Goal: Contribute content: Add original content to the website for others to see

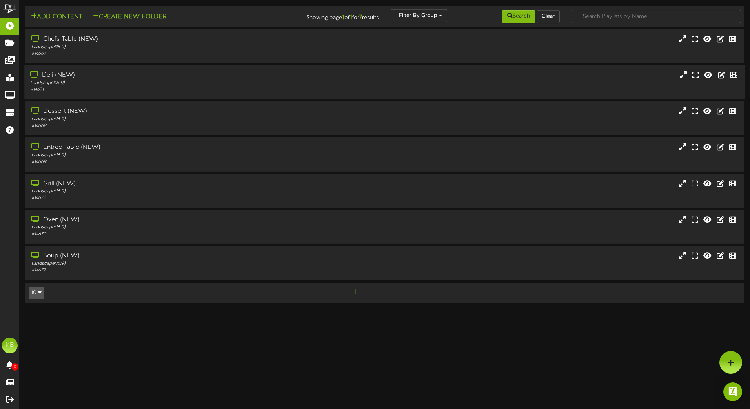
click at [112, 77] on div "Deli (NEW)" at bounding box center [174, 75] width 289 height 9
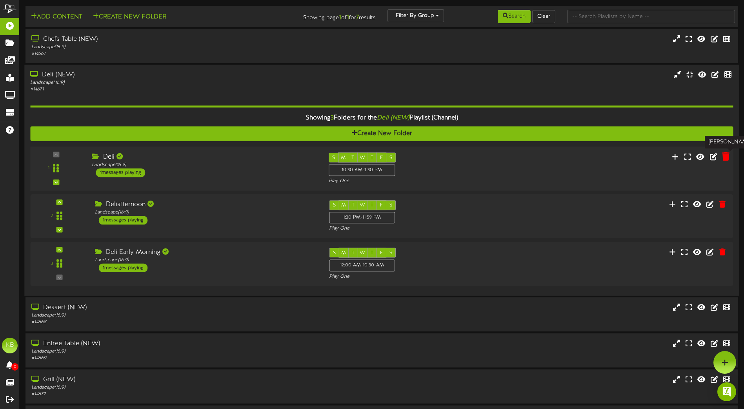
click at [727, 156] on icon at bounding box center [725, 156] width 7 height 9
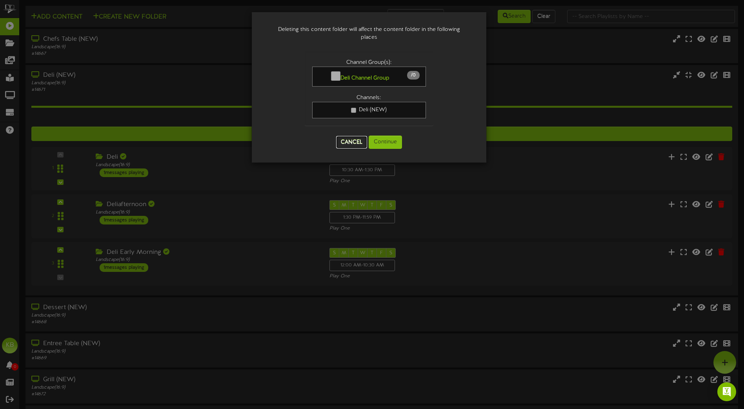
click at [352, 137] on button "Cancel" at bounding box center [351, 142] width 31 height 13
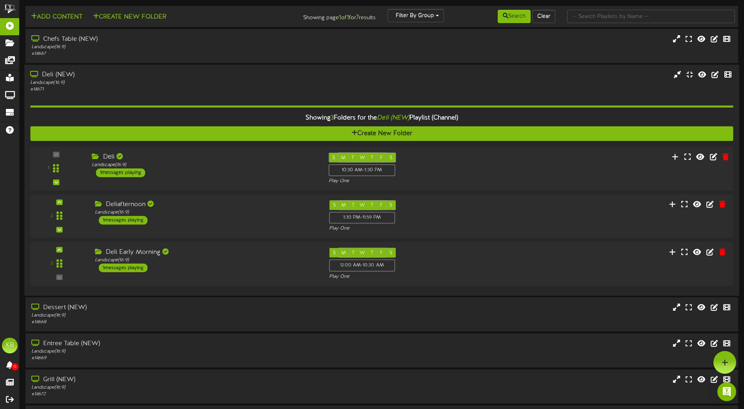
click at [240, 169] on div "Deli Landscape ( 16:9 ) 1 messages playing" at bounding box center [204, 165] width 236 height 25
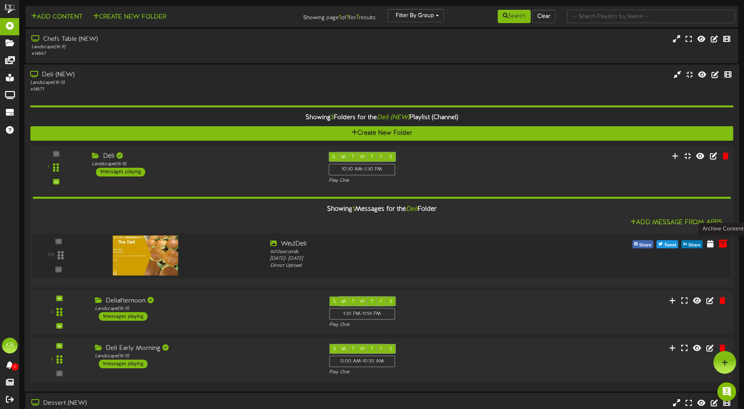
click at [724, 245] on icon at bounding box center [722, 243] width 9 height 9
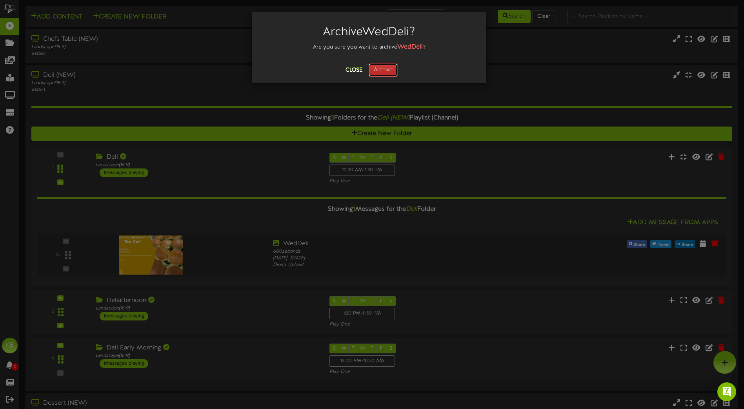
click at [387, 69] on button "Archive" at bounding box center [383, 70] width 29 height 13
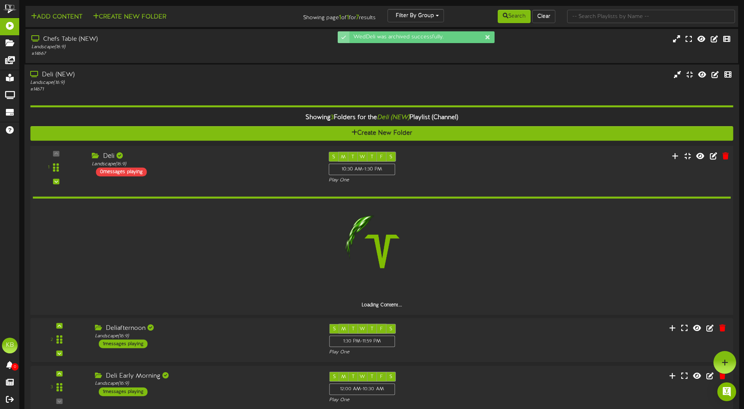
click at [191, 176] on div "Deli Landscape ( 16:9 ) 0 messages playing" at bounding box center [204, 164] width 236 height 25
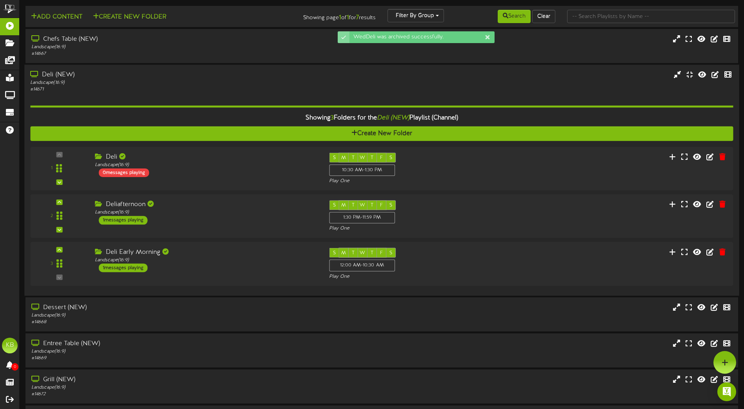
click at [163, 92] on div "# 14671" at bounding box center [173, 89] width 286 height 7
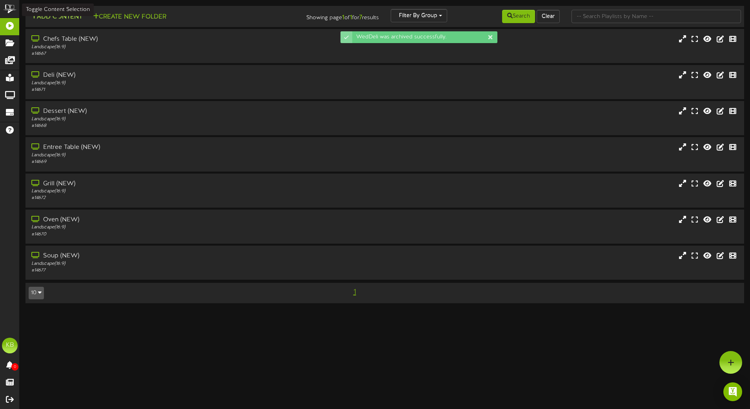
click at [68, 19] on button "Add Content" at bounding box center [57, 17] width 56 height 10
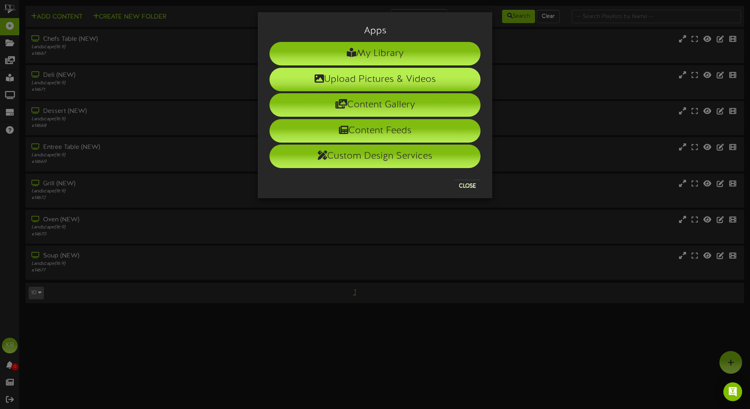
click at [384, 87] on li "Upload Pictures & Videos" at bounding box center [374, 80] width 211 height 24
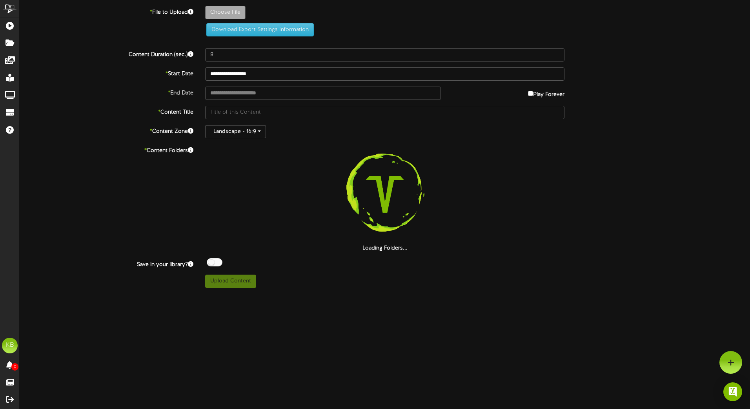
click at [531, 93] on label "Play Forever" at bounding box center [546, 93] width 36 height 12
type input "**********"
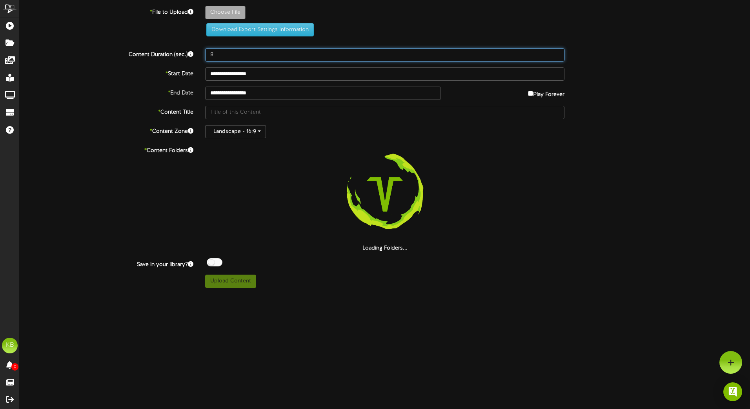
drag, startPoint x: 173, startPoint y: 50, endPoint x: 156, endPoint y: 50, distance: 16.9
click at [156, 50] on div "Content Duration (sec.) 8" at bounding box center [385, 54] width 742 height 13
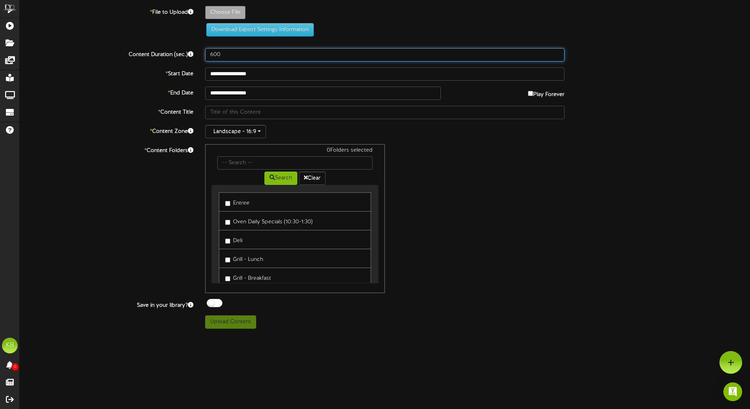
type input "600"
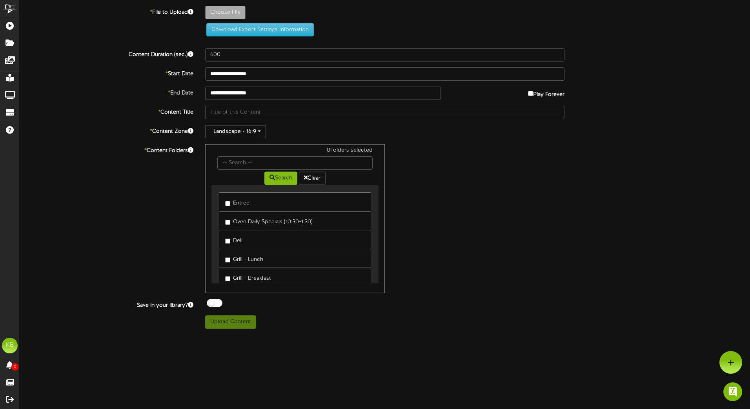
click at [228, 238] on label "Deli" at bounding box center [233, 240] width 17 height 11
type input "**********"
type input "EggSaladKaiser"
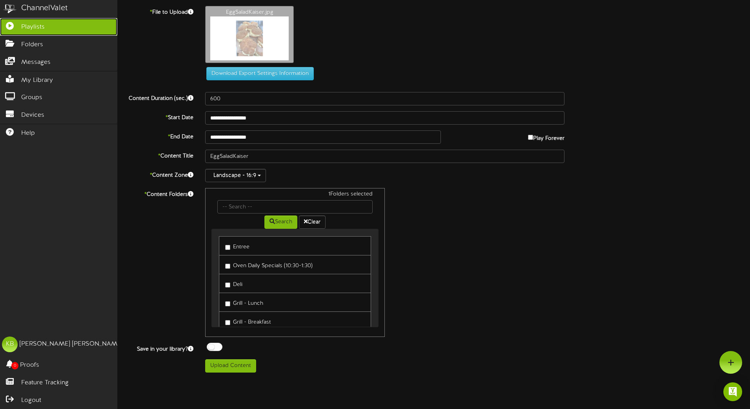
click at [13, 24] on icon at bounding box center [10, 25] width 20 height 6
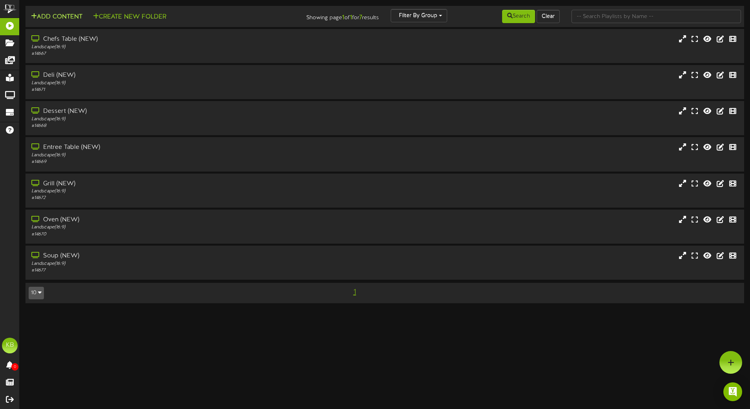
click at [58, 18] on button "Add Content" at bounding box center [57, 17] width 56 height 10
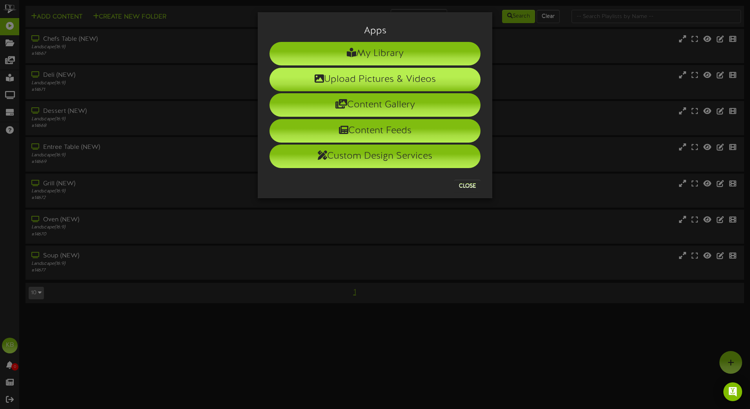
click at [370, 76] on li "Upload Pictures & Videos" at bounding box center [374, 80] width 211 height 24
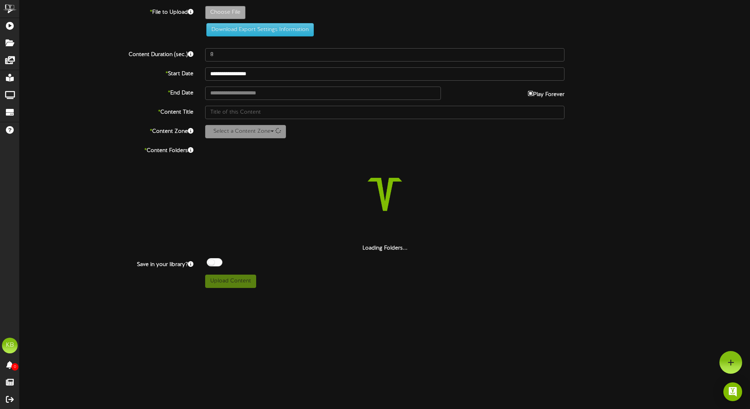
type input "**********"
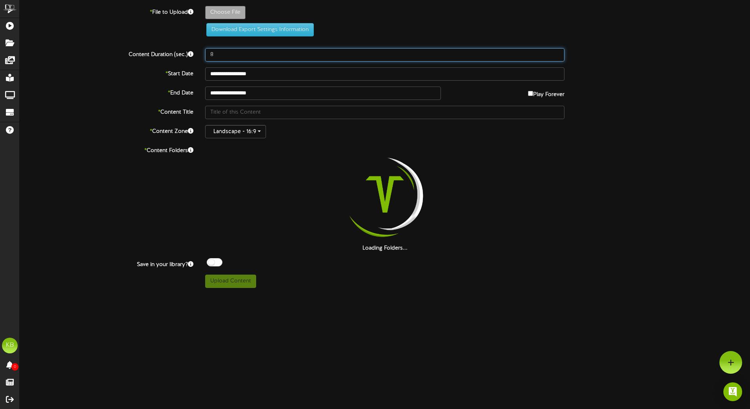
drag, startPoint x: 244, startPoint y: 58, endPoint x: 182, endPoint y: 51, distance: 62.0
click at [167, 56] on div "Content Duration (sec.) 8" at bounding box center [385, 54] width 742 height 13
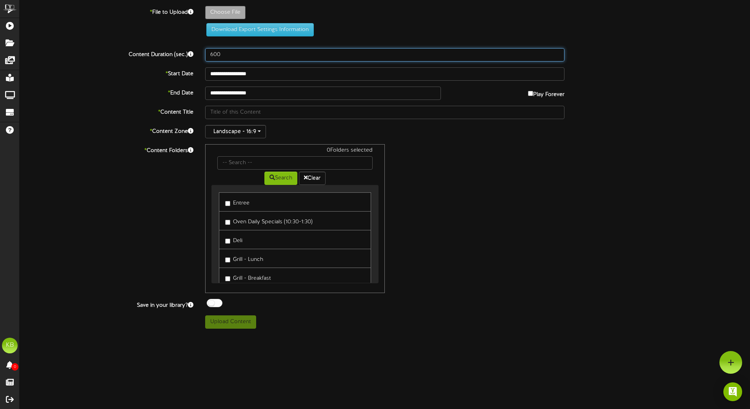
type input "600"
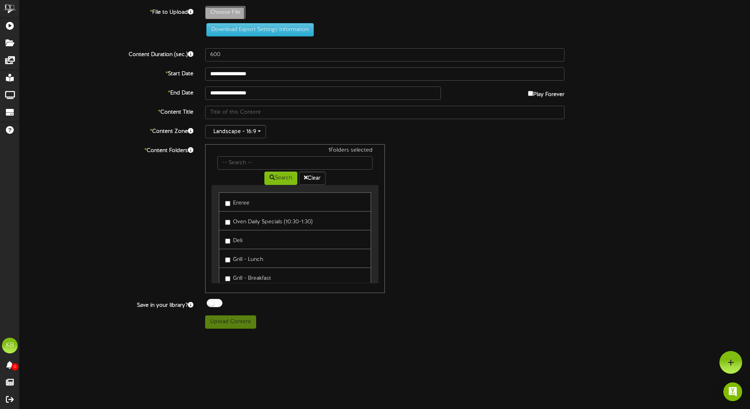
type input "**********"
type input "WedDeli"
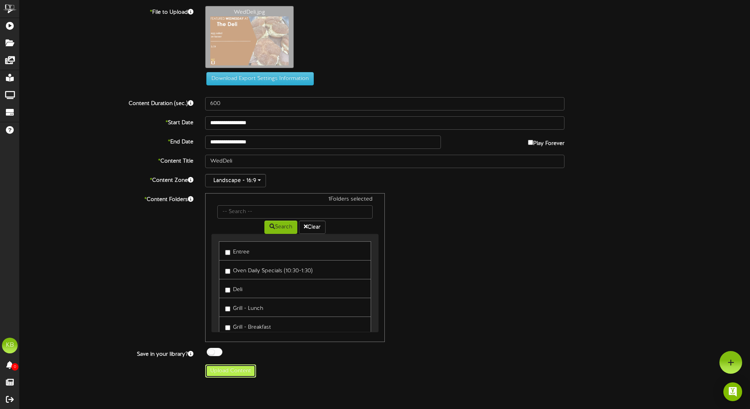
click at [239, 373] on button "Upload Content" at bounding box center [230, 371] width 51 height 13
